Goal: Submit feedback/report problem

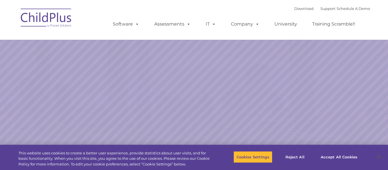
select select "MEDIUM"
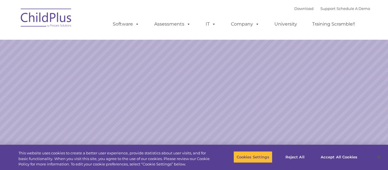
select select "MEDIUM"
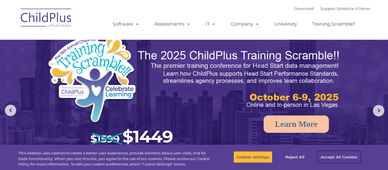
click at [339, 158] on button "Accept All Cookies" at bounding box center [338, 157] width 43 height 12
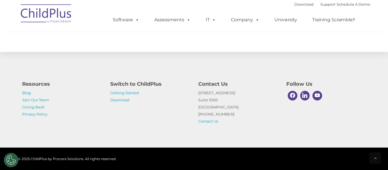
scroll to position [687, 0]
